Goal: Task Accomplishment & Management: Use online tool/utility

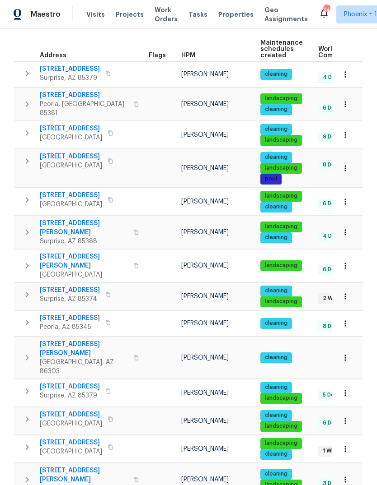
scroll to position [144, 0]
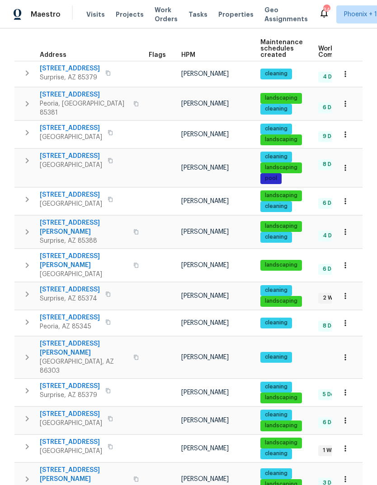
click at [77, 313] on span "[STREET_ADDRESS]" at bounding box center [70, 317] width 60 height 9
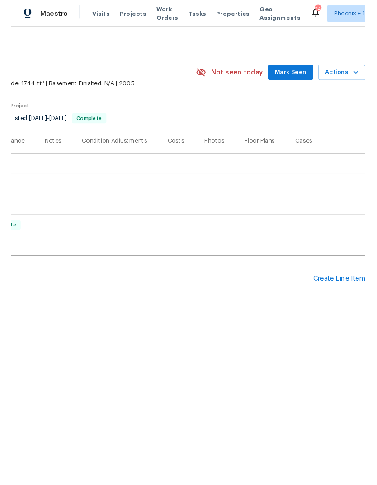
scroll to position [0, 134]
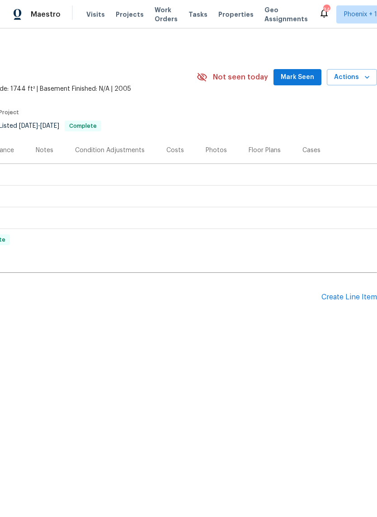
click at [350, 296] on div "Create Line Item" at bounding box center [349, 297] width 56 height 9
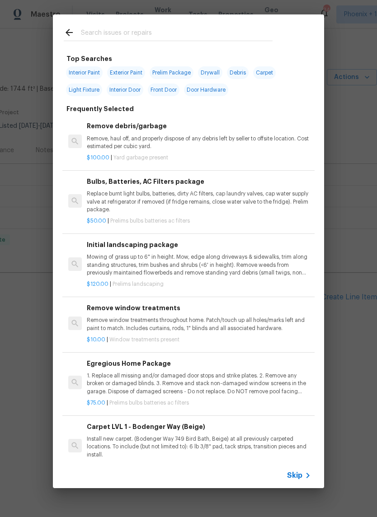
click at [145, 34] on input "text" at bounding box center [176, 34] width 191 height 14
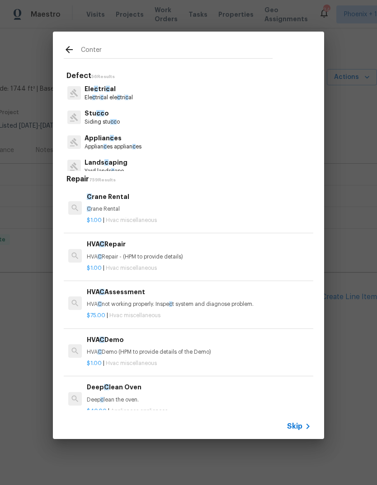
type input "Contert"
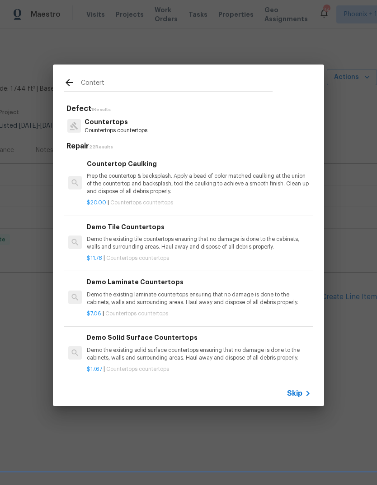
click at [145, 129] on p "Countertops countertops" at bounding box center [115, 131] width 63 height 8
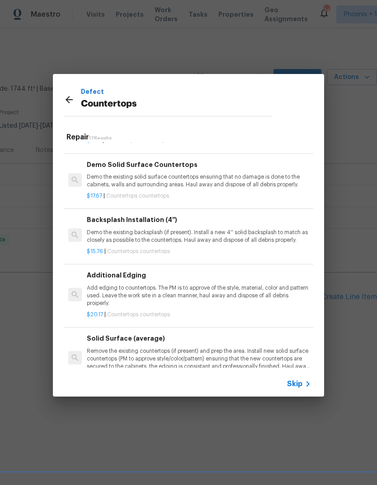
scroll to position [164, 0]
click at [146, 350] on p "Remove the existing countertops (if present) and prep the area. Install new sol…" at bounding box center [199, 358] width 224 height 23
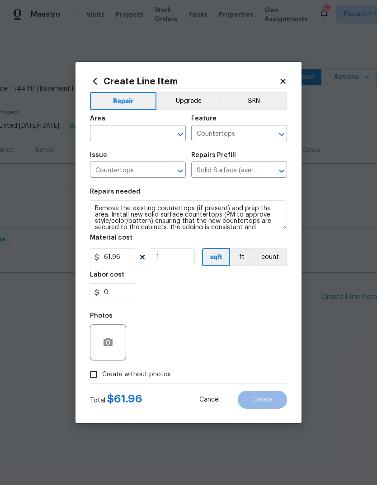
scroll to position [0, 0]
click at [128, 129] on input "text" at bounding box center [125, 134] width 70 height 14
click at [142, 156] on li "Kitchen" at bounding box center [138, 154] width 96 height 15
type input "Kitchen"
click at [202, 99] on button "Upgrade" at bounding box center [188, 101] width 65 height 18
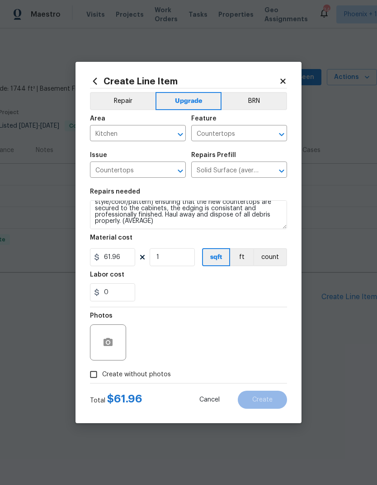
scroll to position [19, 0]
click at [122, 261] on input "61.96" at bounding box center [112, 257] width 45 height 18
click at [269, 259] on button "count" at bounding box center [270, 257] width 34 height 18
click at [129, 261] on input "61.96" at bounding box center [112, 257] width 45 height 18
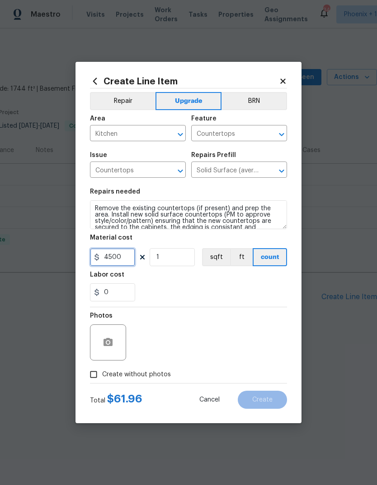
scroll to position [0, 0]
type input "4500"
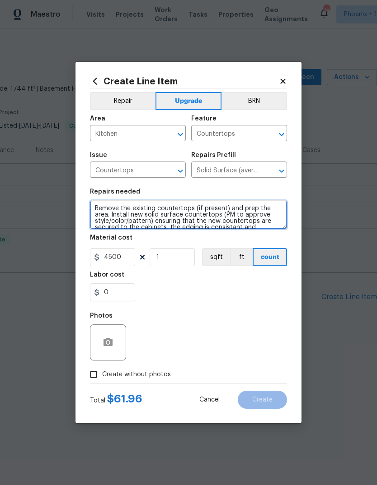
click at [98, 206] on textarea "Remove the existing countertops (if present) and prep the area. Install new sol…" at bounding box center [188, 215] width 197 height 29
click at [98, 205] on textarea "Remove the existing countertops (if present) and prep the area. Install new sol…" at bounding box center [188, 215] width 197 height 29
click at [101, 209] on textarea "Remove the existing countertops (if present) and prep the area. Install new sol…" at bounding box center [188, 215] width 197 height 29
click at [93, 208] on textarea "Replace kitchen countertops with granite. Color TBD. Includes demo and disposal…" at bounding box center [188, 215] width 197 height 29
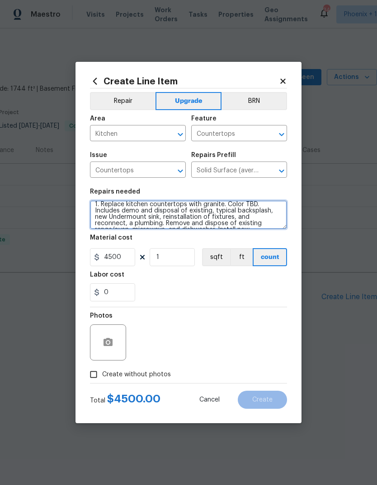
scroll to position [3, 0]
click at [205, 212] on textarea "1. Replace kitchen countertops with granite. Color TBD. Includes demo and dispo…" at bounding box center [188, 215] width 197 height 29
click at [166, 216] on textarea "1. Replace kitchen countertops with granite. Color TBD. Includes demo and dispo…" at bounding box center [188, 215] width 197 height 29
click at [182, 223] on textarea "1. Replace kitchen countertops with granite. Color TBD. Includes demo and dispo…" at bounding box center [188, 215] width 197 height 29
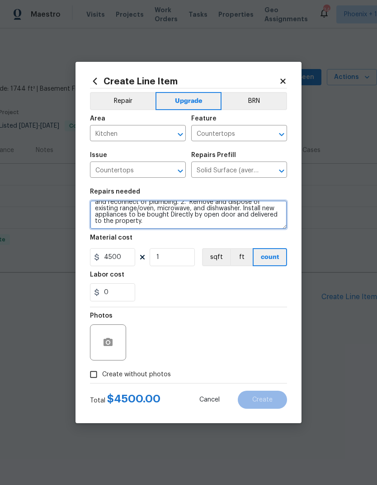
scroll to position [23, 0]
click at [218, 223] on textarea "1. Replace kitchen countertops with granite. Color TBD. Includes demo and dispo…" at bounding box center [188, 215] width 197 height 29
click at [229, 219] on textarea "1. Replace kitchen countertops with granite. Color TBD. Includes demo and dispo…" at bounding box center [188, 215] width 197 height 29
type textarea "1. Replace kitchen countertops with granite. Color TBD. Includes demo and dispo…"
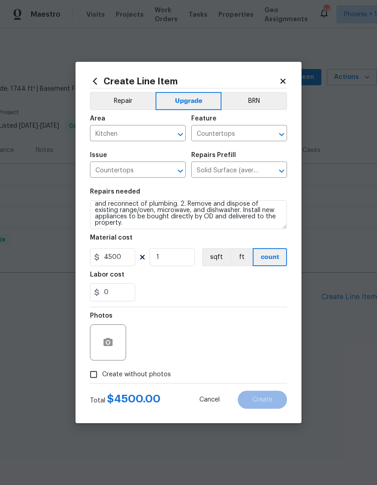
click at [188, 240] on div "Material cost" at bounding box center [188, 241] width 197 height 12
click at [113, 339] on icon "button" at bounding box center [108, 342] width 11 height 11
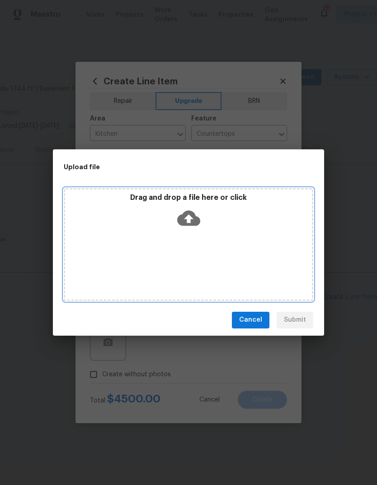
click at [189, 212] on icon at bounding box center [188, 217] width 23 height 15
click at [190, 207] on icon at bounding box center [188, 218] width 23 height 23
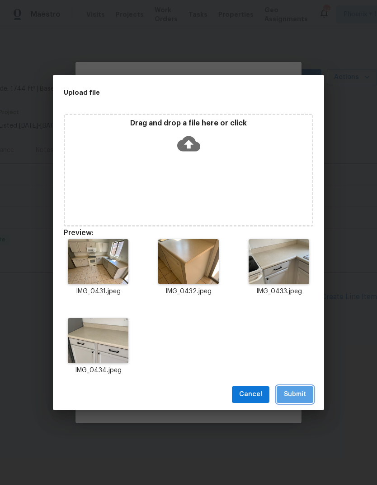
click at [301, 395] on span "Submit" at bounding box center [295, 394] width 22 height 11
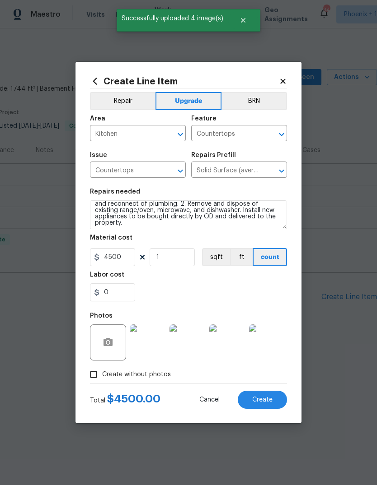
click at [268, 397] on button "Create" at bounding box center [262, 400] width 49 height 18
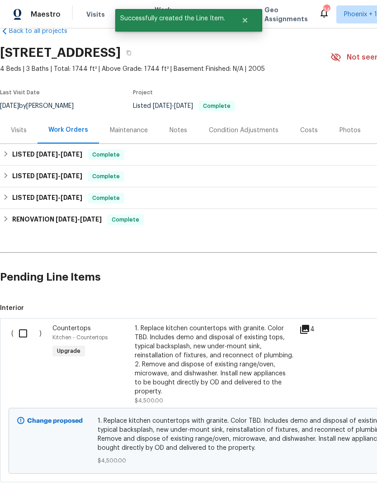
scroll to position [21, 0]
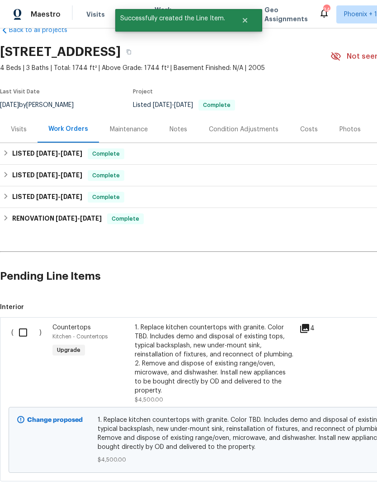
click at [26, 338] on input "checkbox" at bounding box center [27, 332] width 26 height 19
checkbox input "true"
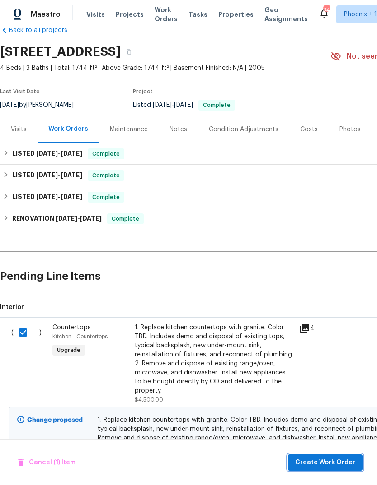
click at [342, 459] on span "Create Work Order" at bounding box center [325, 462] width 60 height 11
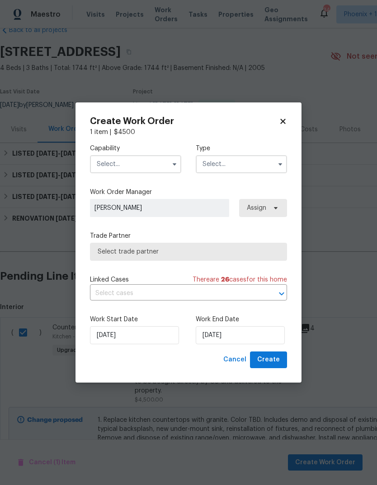
click at [126, 168] on input "text" at bounding box center [135, 164] width 91 height 18
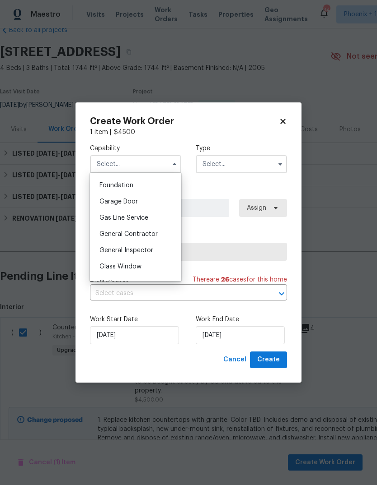
scroll to position [381, 0]
click at [150, 236] on span "General Contractor" at bounding box center [128, 234] width 58 height 6
type input "General Contractor"
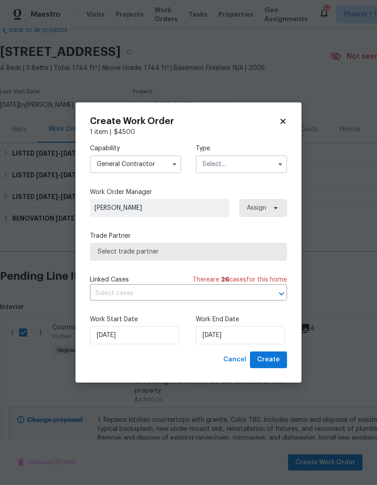
click at [251, 165] on input "text" at bounding box center [241, 164] width 91 height 18
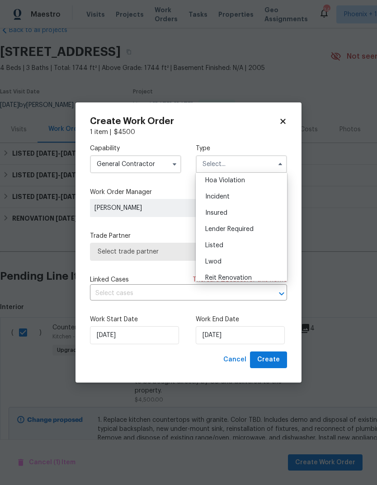
scroll to position [31, 0]
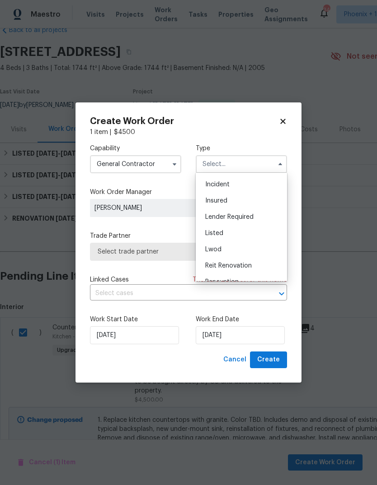
click at [233, 233] on div "Listed" at bounding box center [241, 233] width 87 height 16
type input "Listed"
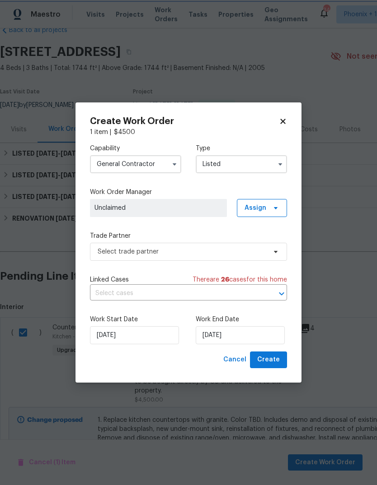
scroll to position [0, 0]
click at [278, 207] on icon at bounding box center [275, 208] width 7 height 7
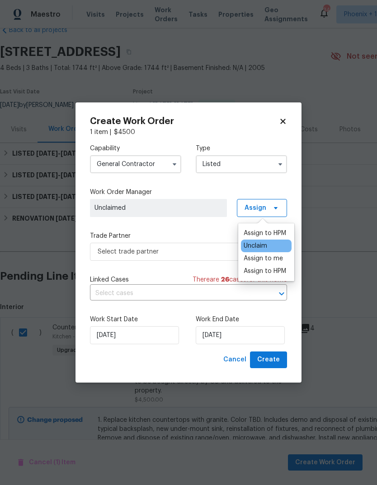
click at [272, 262] on div "Assign to me" at bounding box center [262, 258] width 39 height 9
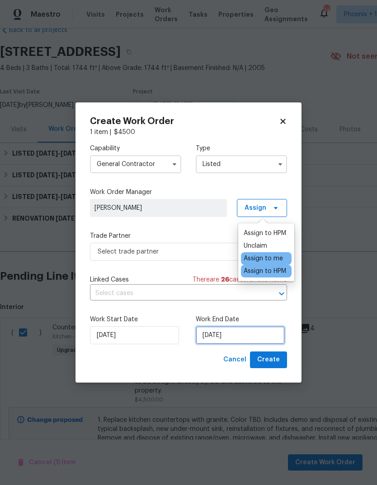
click at [239, 338] on input "[DATE]" at bounding box center [240, 336] width 89 height 18
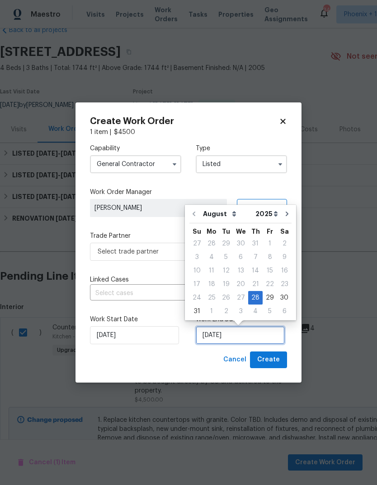
scroll to position [7, 0]
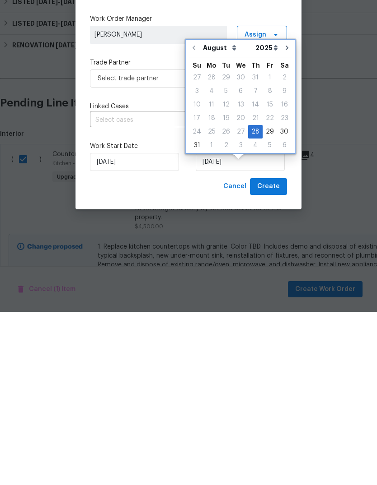
click at [285, 218] on icon "Go to next month" at bounding box center [286, 221] width 7 height 7
type input "[DATE]"
select select "8"
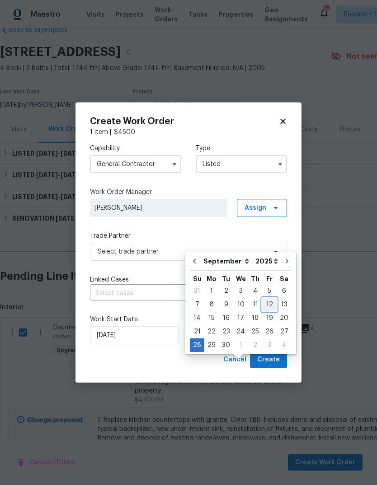
click at [271, 299] on div "12" at bounding box center [269, 305] width 14 height 13
type input "[DATE]"
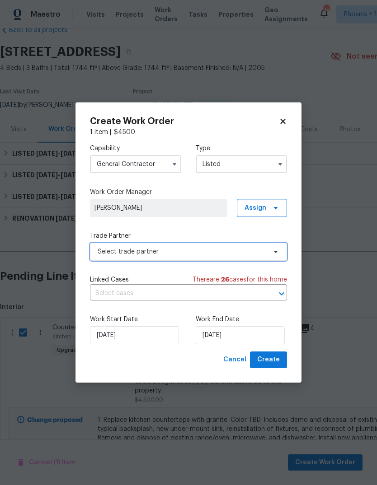
click at [251, 255] on span "Select trade partner" at bounding box center [182, 251] width 168 height 9
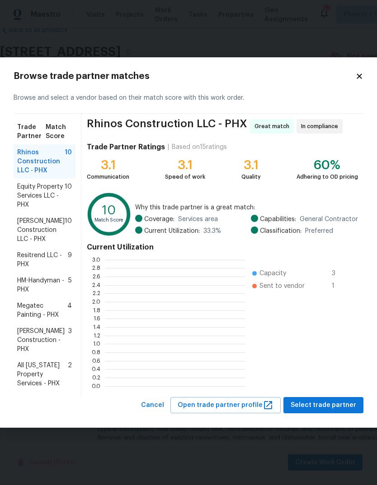
scroll to position [1, 1]
click at [57, 261] on span "Resitrend LLC - PHX" at bounding box center [42, 260] width 51 height 18
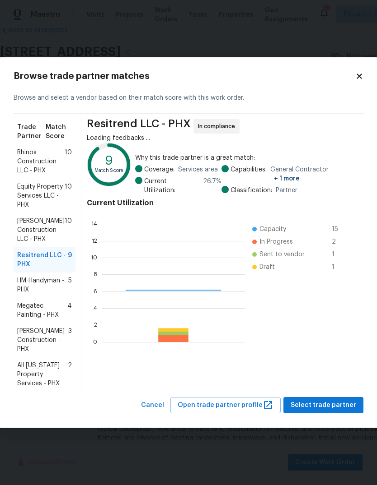
scroll to position [126, 143]
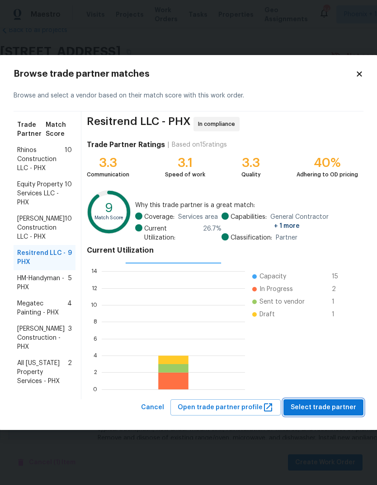
click at [334, 409] on span "Select trade partner" at bounding box center [322, 407] width 65 height 11
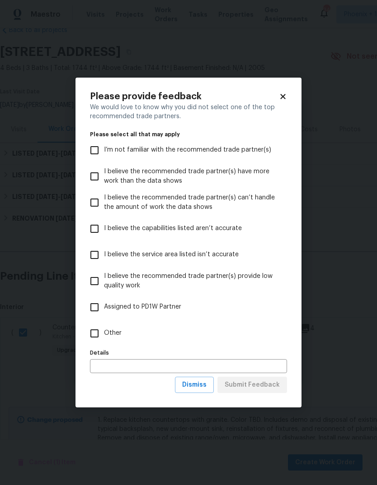
click at [95, 334] on input "Other" at bounding box center [94, 333] width 19 height 19
checkbox input "true"
click at [177, 369] on input "text" at bounding box center [188, 366] width 197 height 14
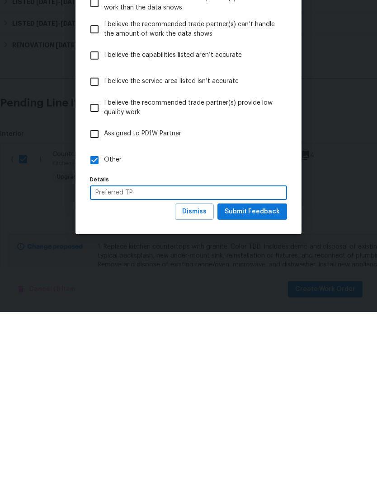
type input "Preferred TP"
click at [260, 377] on button "Submit Feedback" at bounding box center [252, 385] width 70 height 17
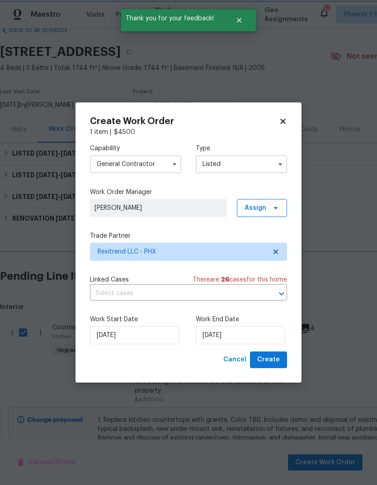
click at [274, 364] on span "Create" at bounding box center [268, 360] width 23 height 11
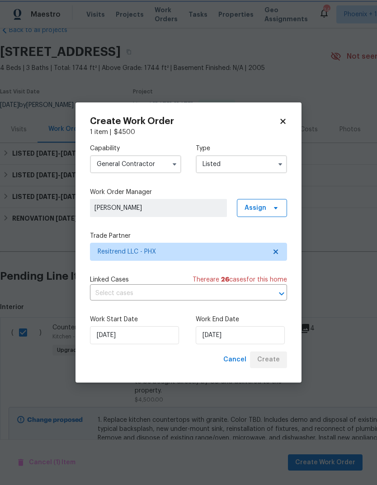
checkbox input "false"
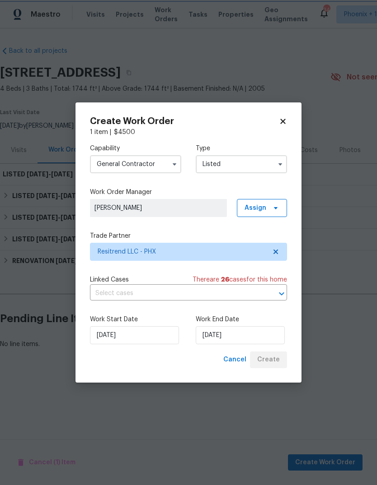
scroll to position [0, 0]
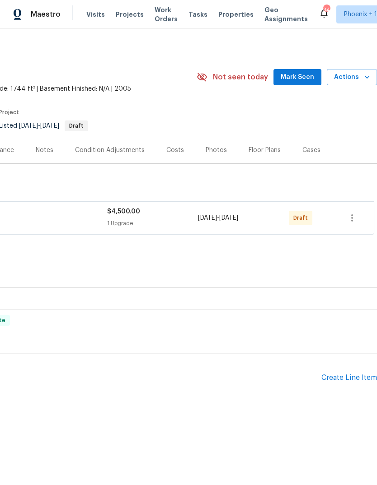
scroll to position [0, 134]
click at [351, 216] on icon "button" at bounding box center [352, 218] width 2 height 7
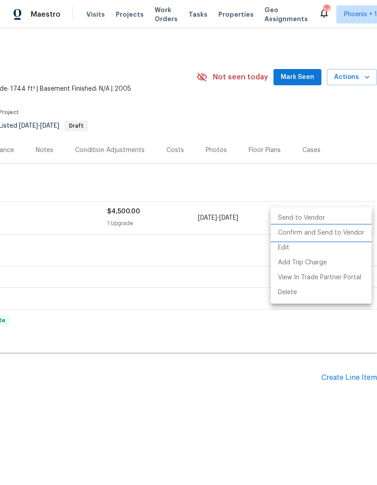
click at [322, 238] on li "Confirm and Send to Vendor" at bounding box center [321, 233] width 101 height 15
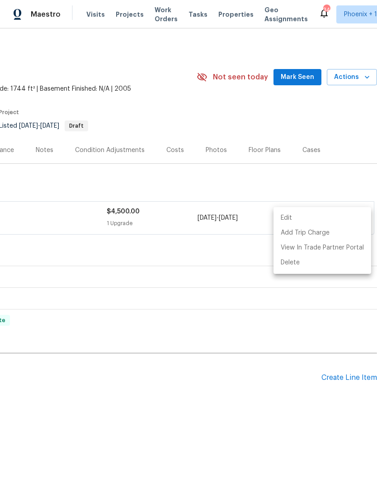
click at [42, 150] on div at bounding box center [188, 242] width 377 height 485
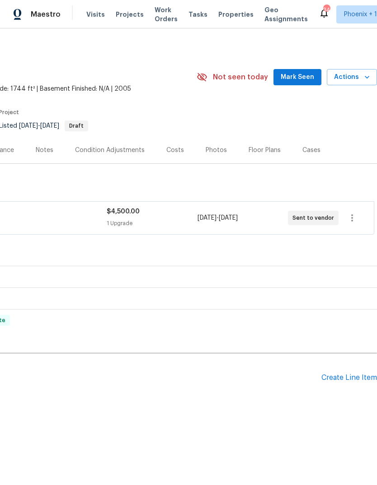
click at [43, 146] on div "Notes" at bounding box center [45, 150] width 18 height 9
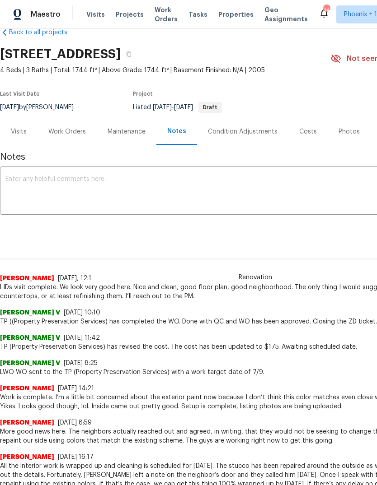
scroll to position [19, 0]
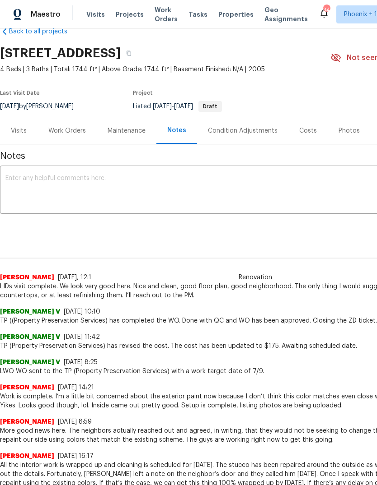
click at [92, 181] on textarea at bounding box center [255, 191] width 500 height 32
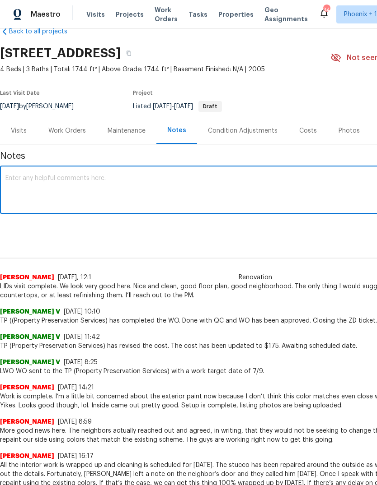
click at [101, 180] on textarea at bounding box center [255, 191] width 500 height 32
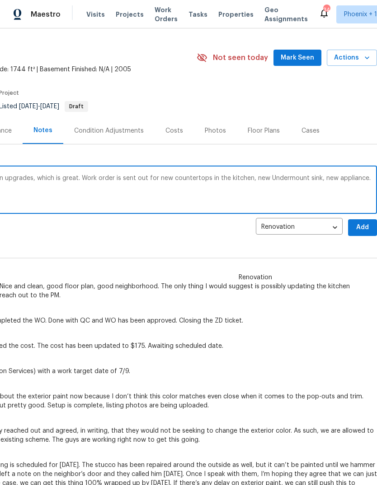
scroll to position [19, 134]
click at [282, 178] on textarea "I was able to get approval for some kitchen upgrades, which is great. Work orde…" at bounding box center [122, 191] width 500 height 32
click at [191, 248] on div "Renovation Eric Scott 8/26/25, 12:1 LIDs visit complete. We look very good here…" at bounding box center [121, 271] width 510 height 57
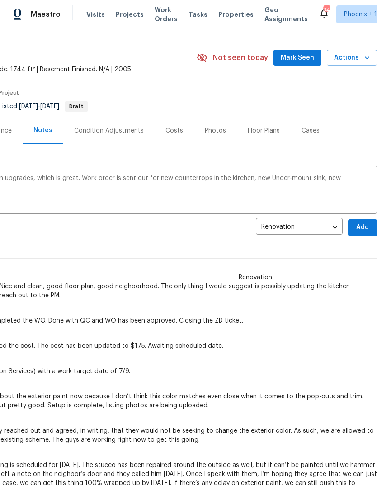
click at [354, 176] on textarea "I was able to get approval for some kitchen upgrades, which is great. Work orde…" at bounding box center [122, 191] width 500 height 32
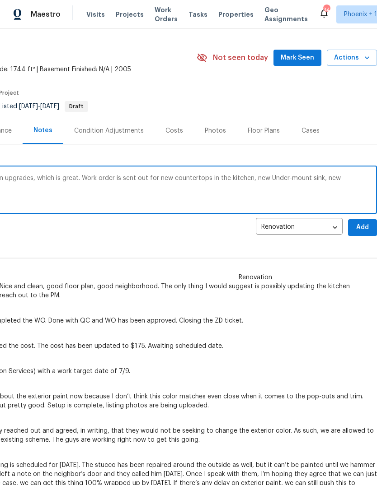
type textarea "I was able to get approval for some kitchen upgrades, which is great. Work orde…"
click at [218, 232] on div "Renovation d3da7803-ad3c-4445-8cd3-fa289d5e6e10 ​ Add" at bounding box center [121, 227] width 510 height 17
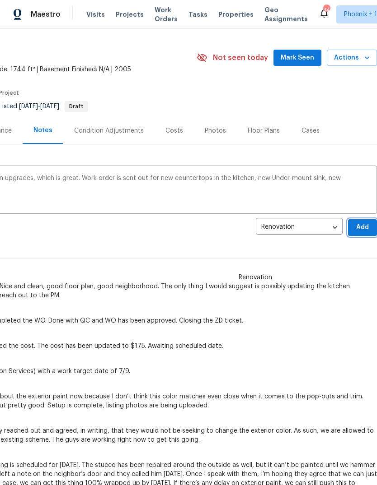
click at [366, 229] on span "Add" at bounding box center [362, 227] width 14 height 11
